Goal: Transaction & Acquisition: Purchase product/service

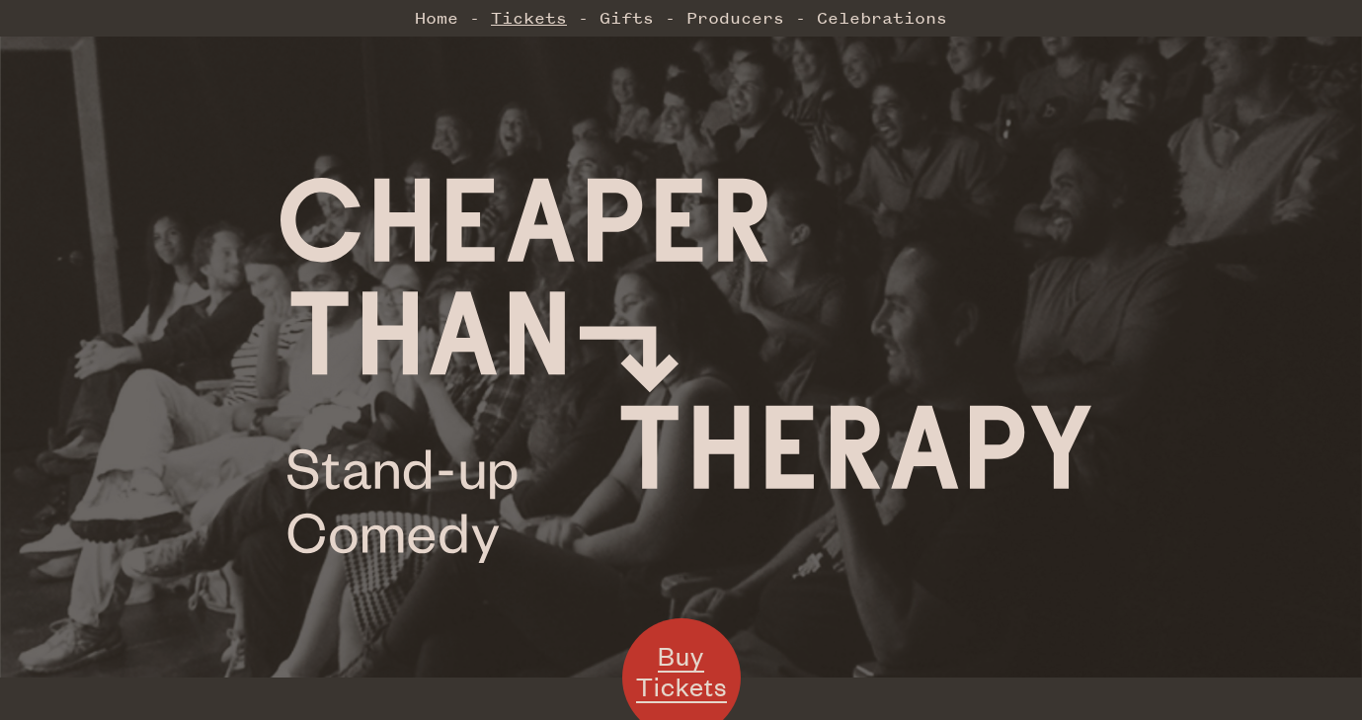
click at [533, 20] on link "Tickets" at bounding box center [529, 18] width 76 height 40
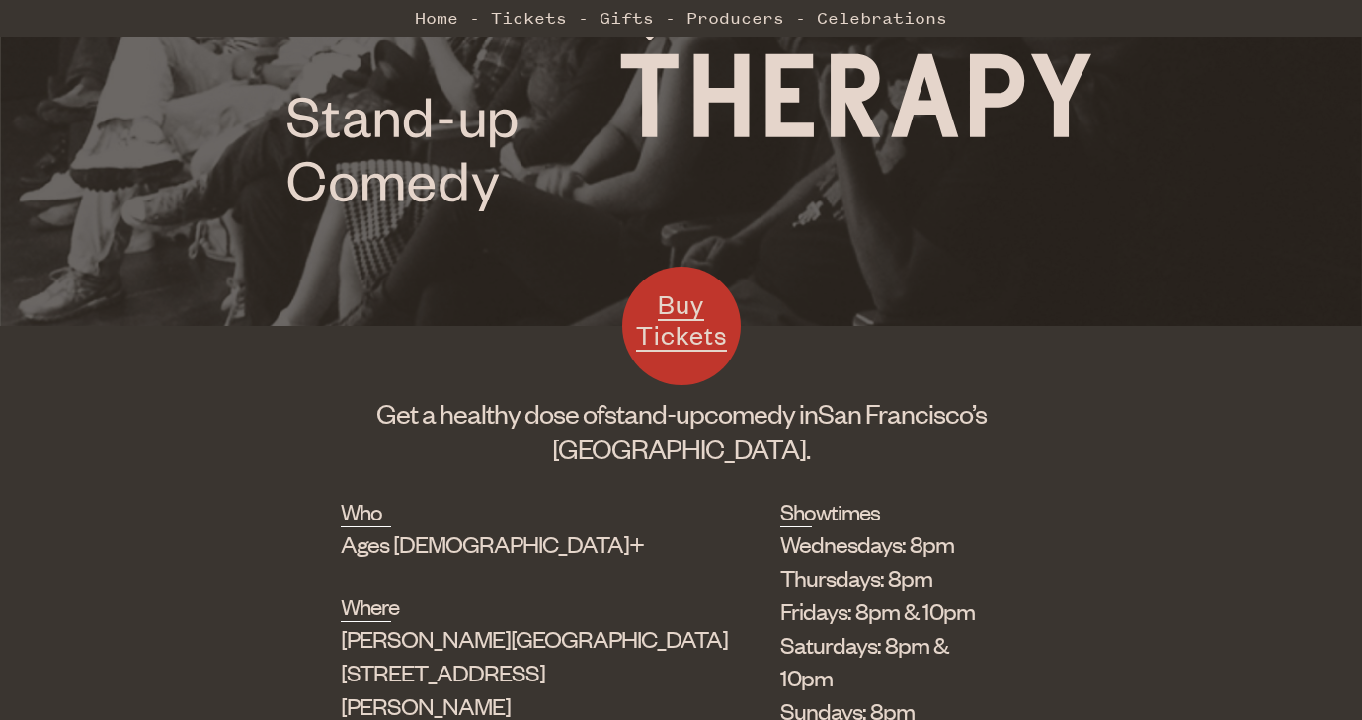
scroll to position [348, 0]
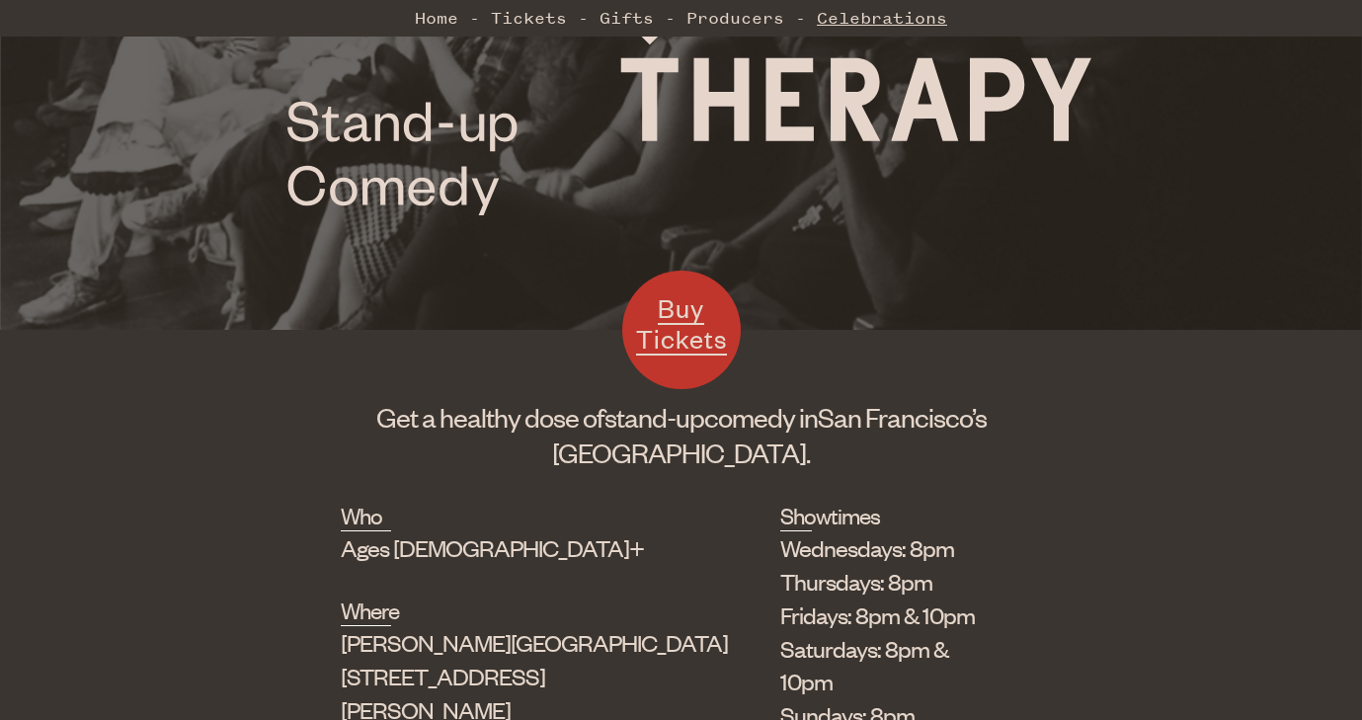
click at [898, 15] on link "Celebrations" at bounding box center [882, 18] width 130 height 40
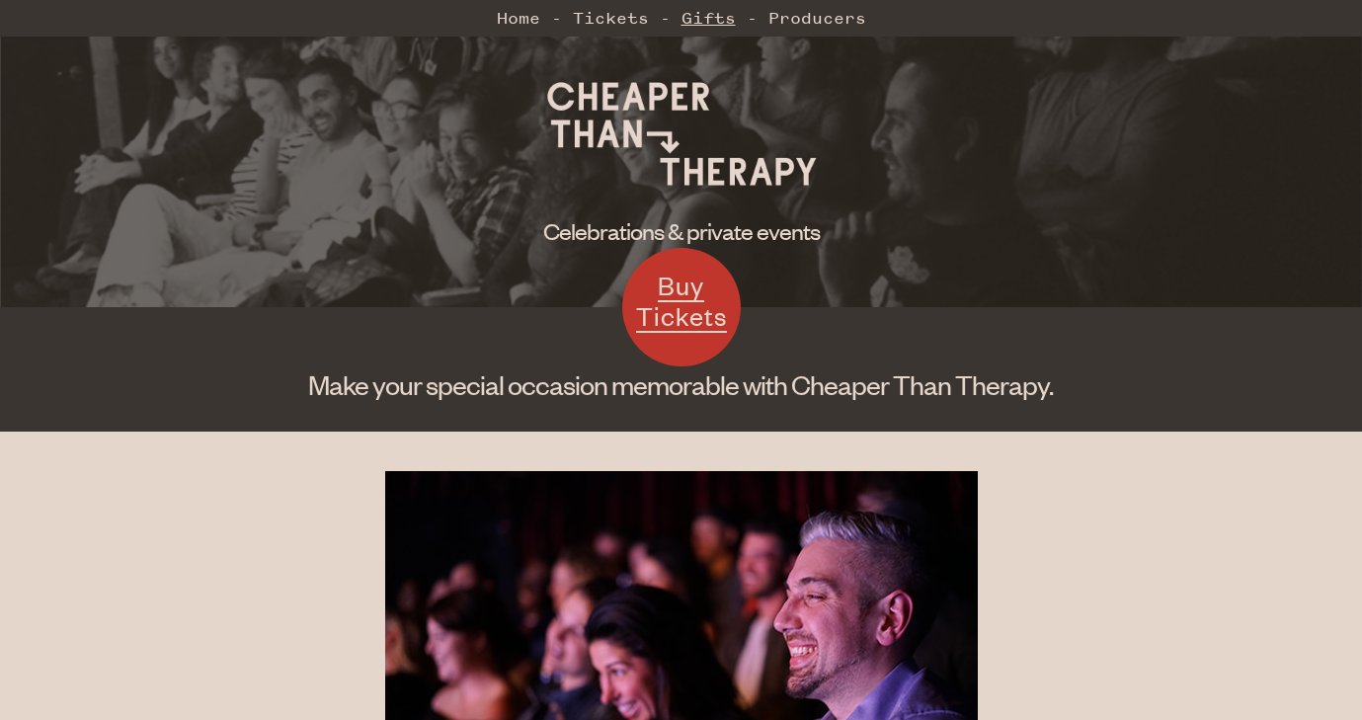
click at [707, 16] on link "Gifts" at bounding box center [709, 18] width 54 height 40
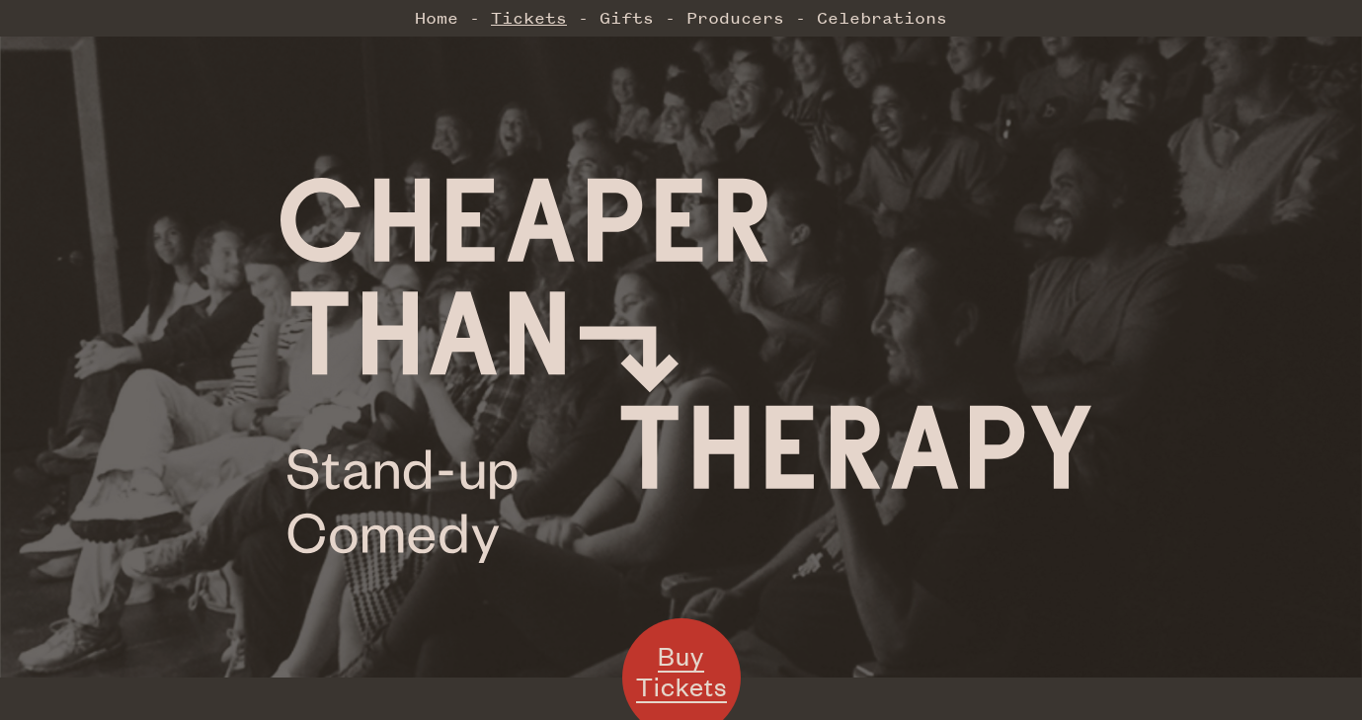
click at [514, 14] on link "Tickets" at bounding box center [529, 18] width 76 height 40
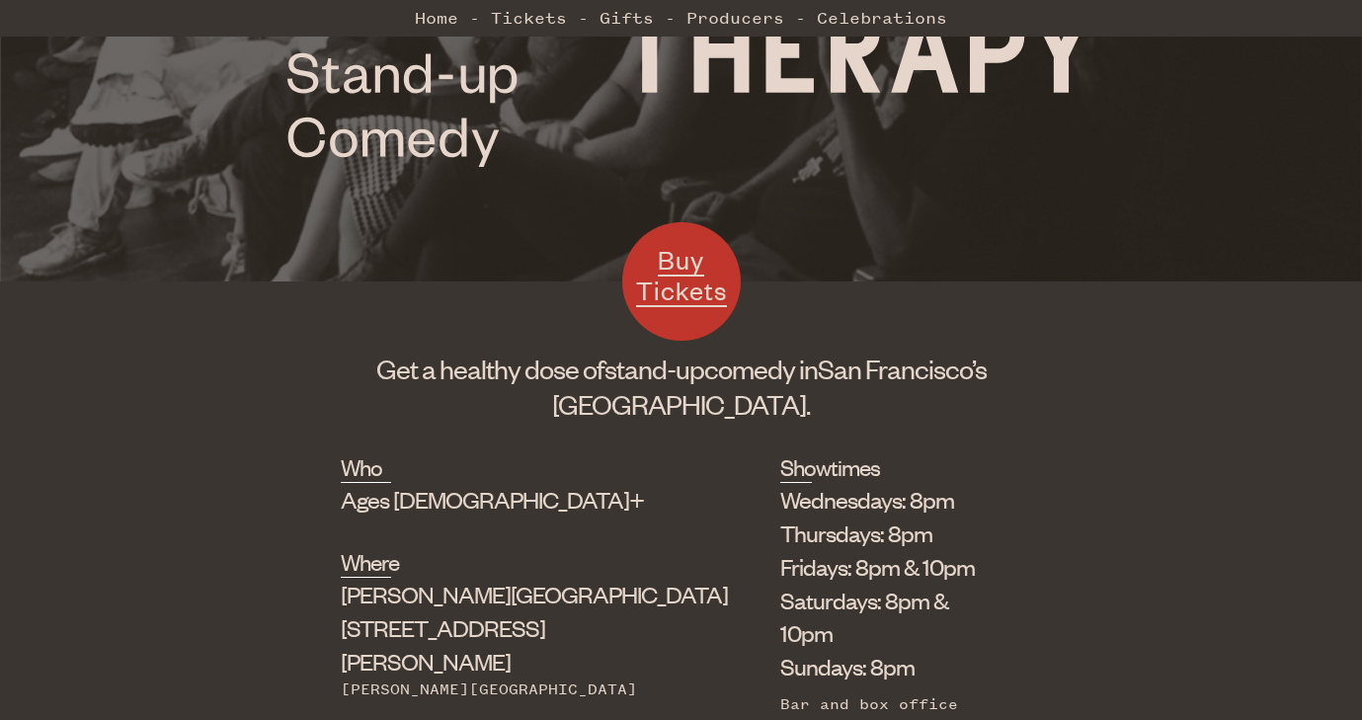
scroll to position [402, 0]
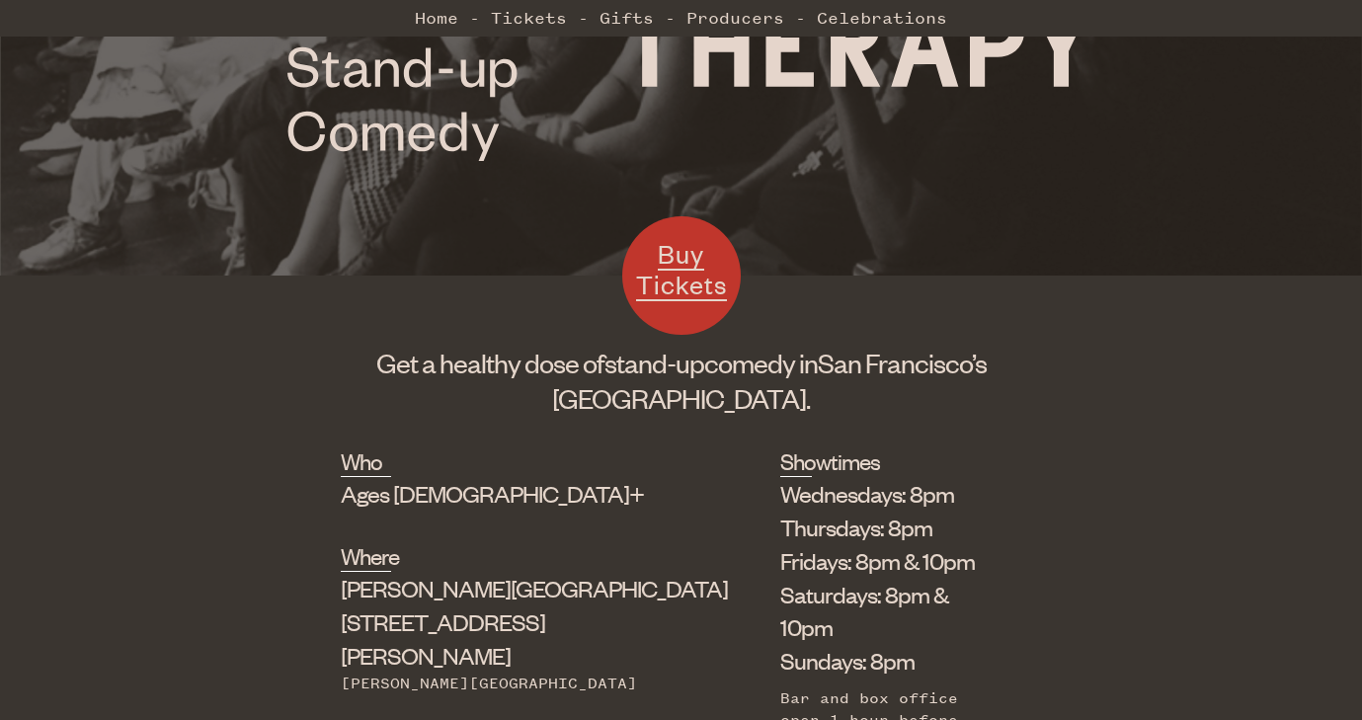
click at [667, 283] on span "Buy Tickets" at bounding box center [681, 269] width 91 height 64
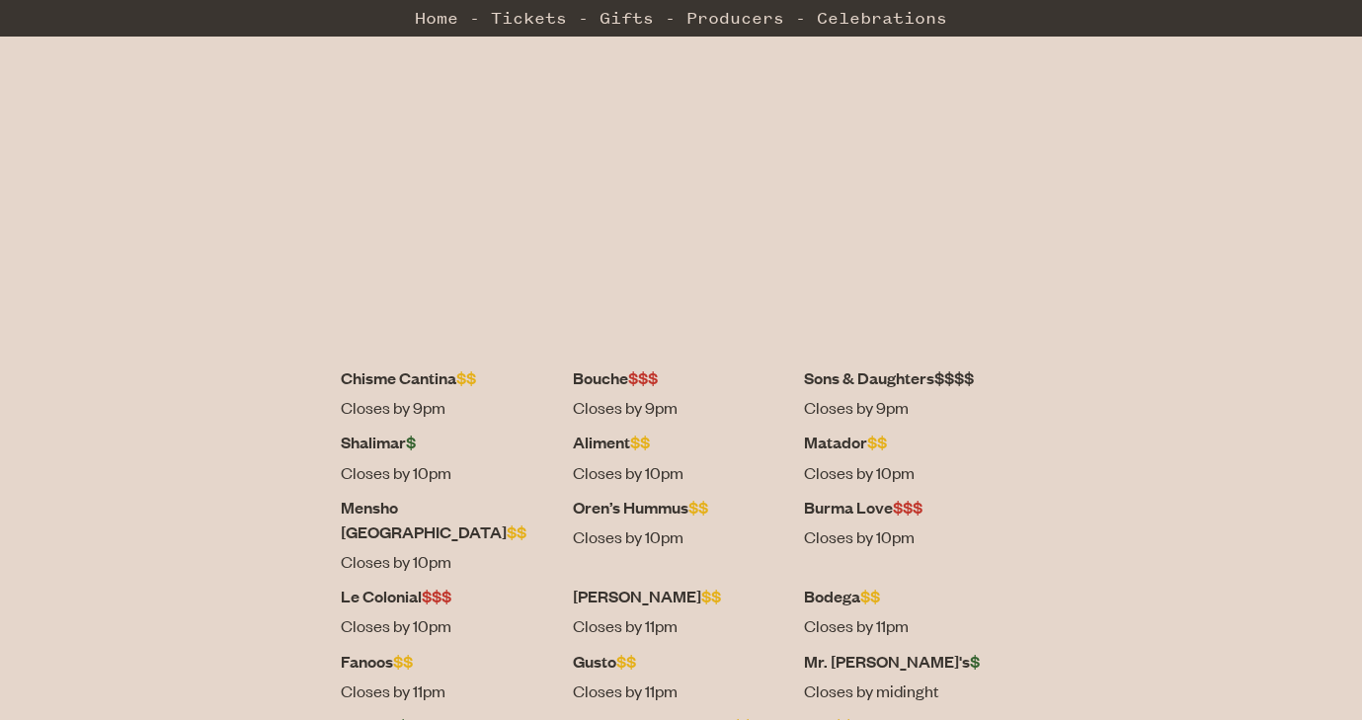
scroll to position [600, 0]
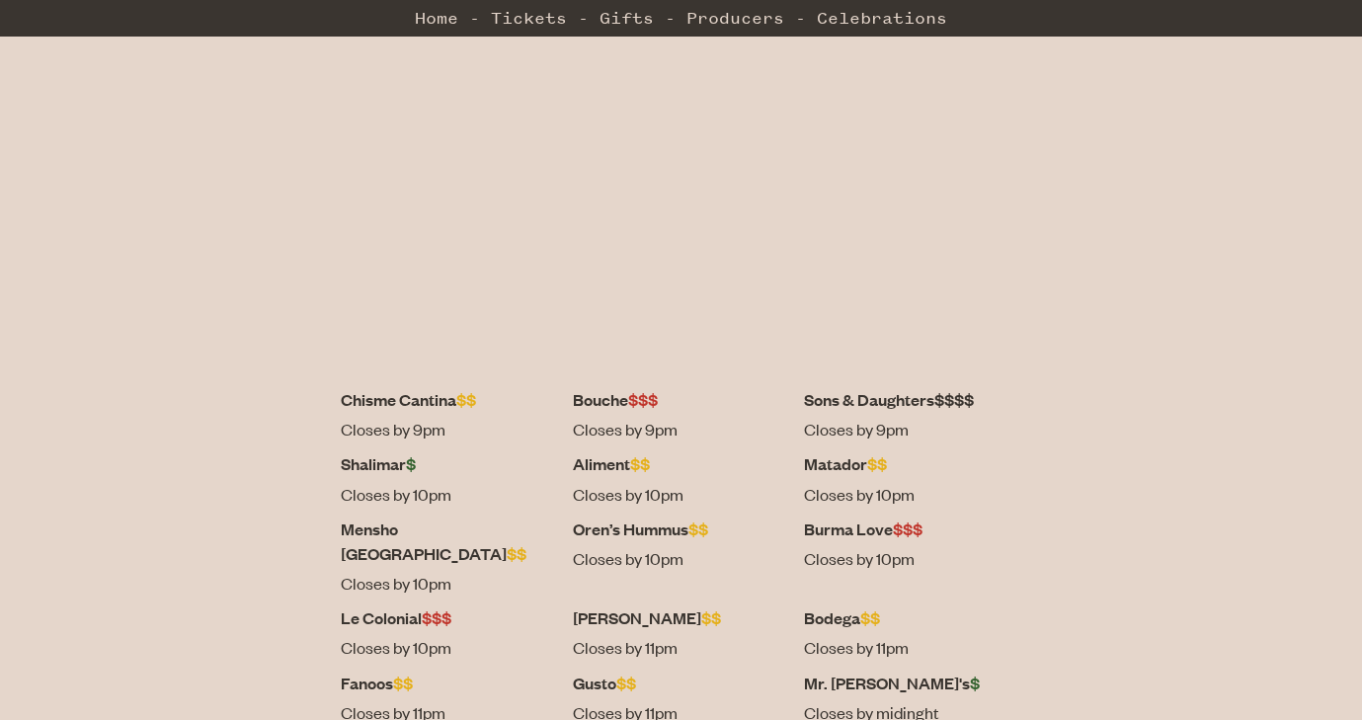
click at [438, 468] on dt "Shalimar $" at bounding box center [449, 463] width 217 height 25
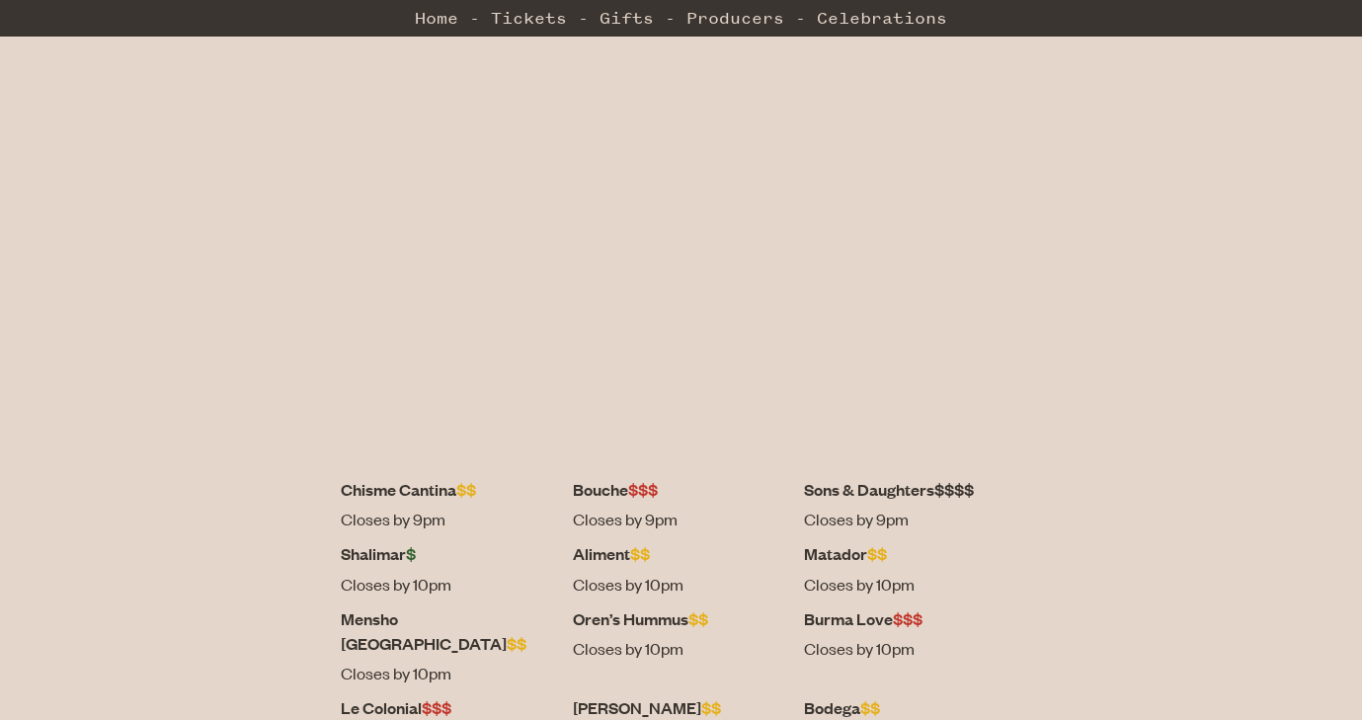
scroll to position [506, 0]
